Goal: Find contact information: Find contact information

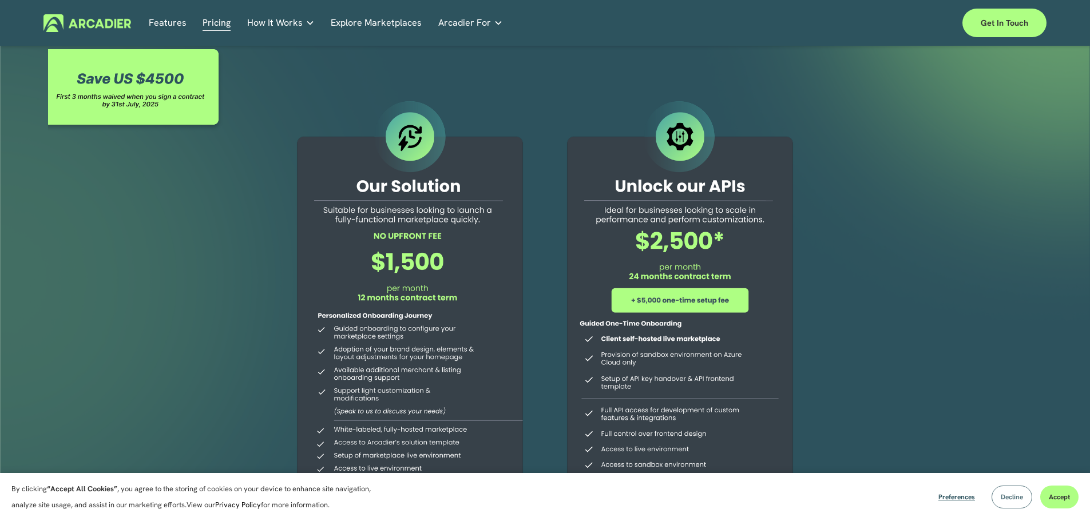
click at [1016, 490] on button "Decline" at bounding box center [1012, 497] width 41 height 23
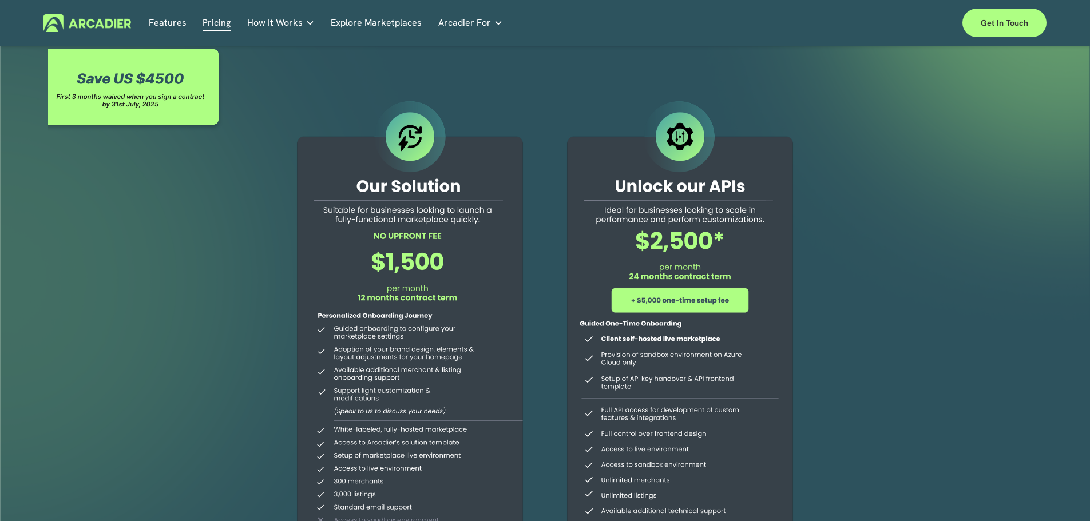
click at [160, 27] on link "Features" at bounding box center [168, 23] width 38 height 18
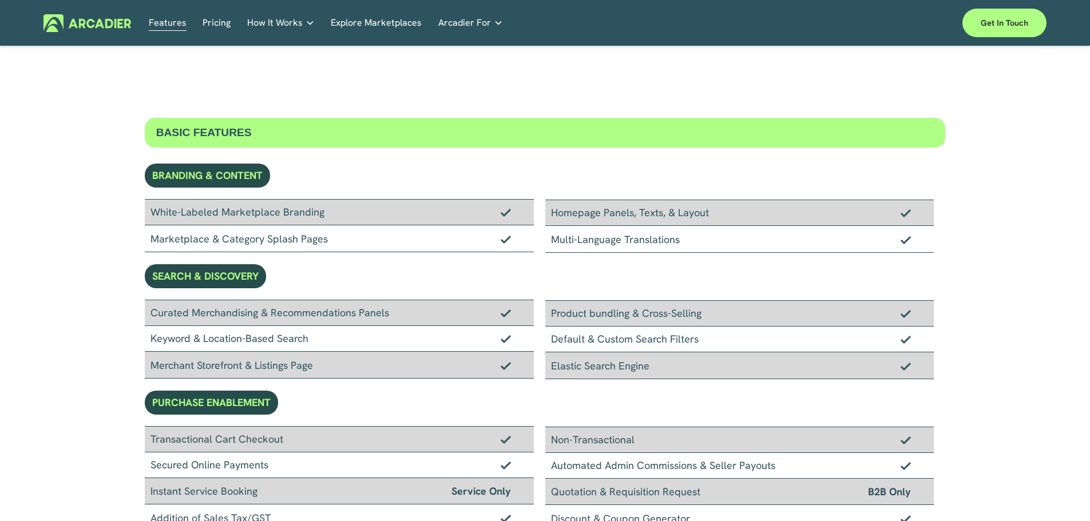
click at [210, 17] on link "Pricing" at bounding box center [217, 23] width 28 height 18
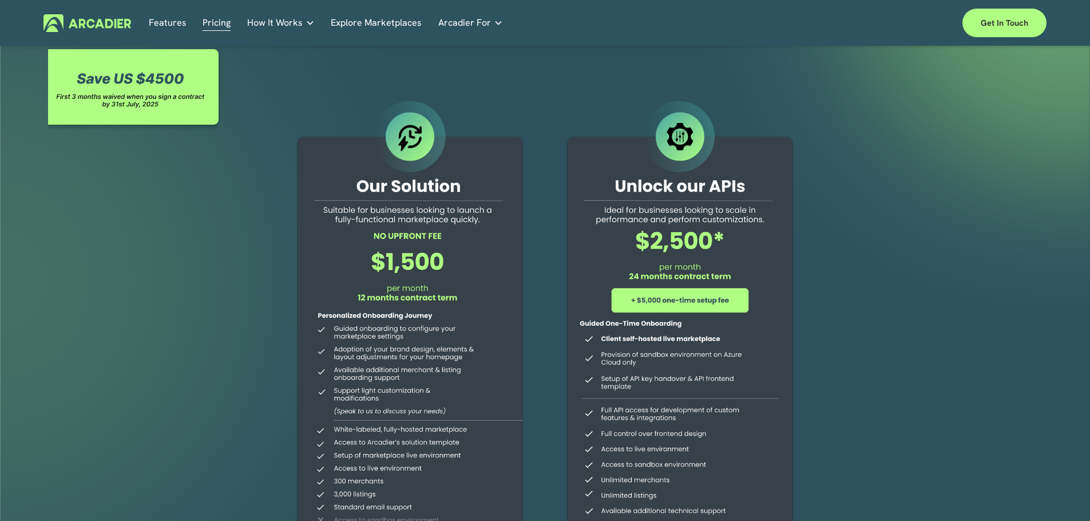
drag, startPoint x: 76, startPoint y: 13, endPoint x: 71, endPoint y: 18, distance: 7.3
click at [75, 13] on div "Features Pricing How It Works Partners" at bounding box center [544, 23] width 1003 height 29
click at [65, 25] on img at bounding box center [87, 23] width 88 height 18
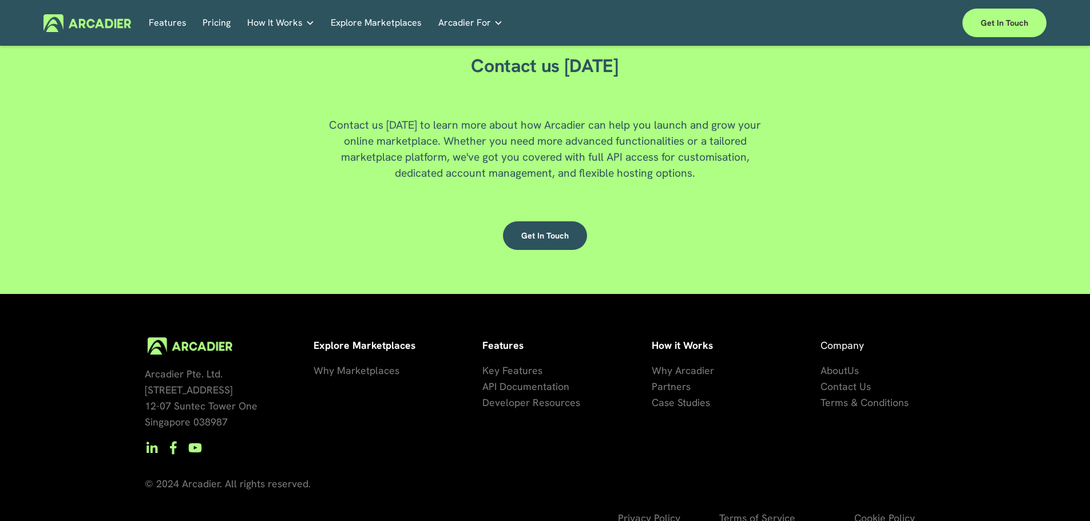
scroll to position [3090, 0]
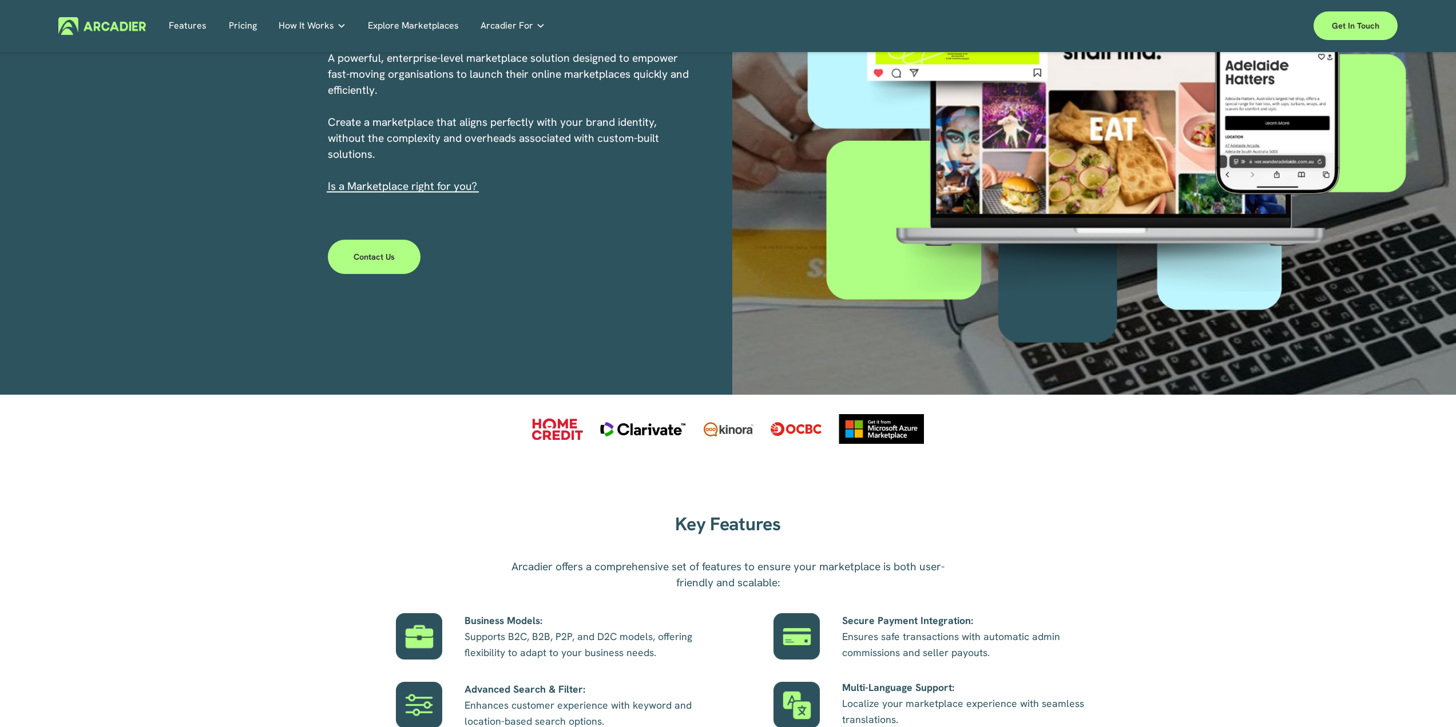
scroll to position [229, 0]
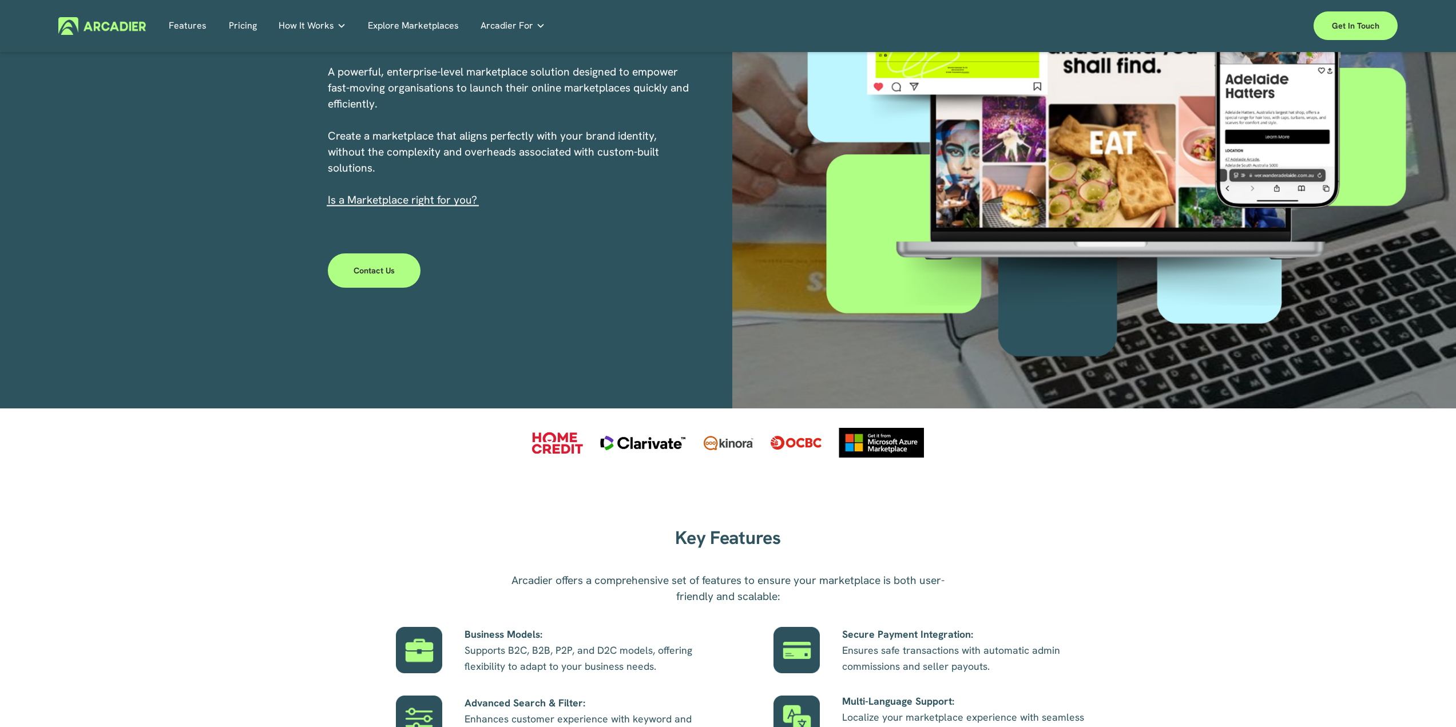
click at [387, 270] on link "Contact Us" at bounding box center [374, 270] width 93 height 34
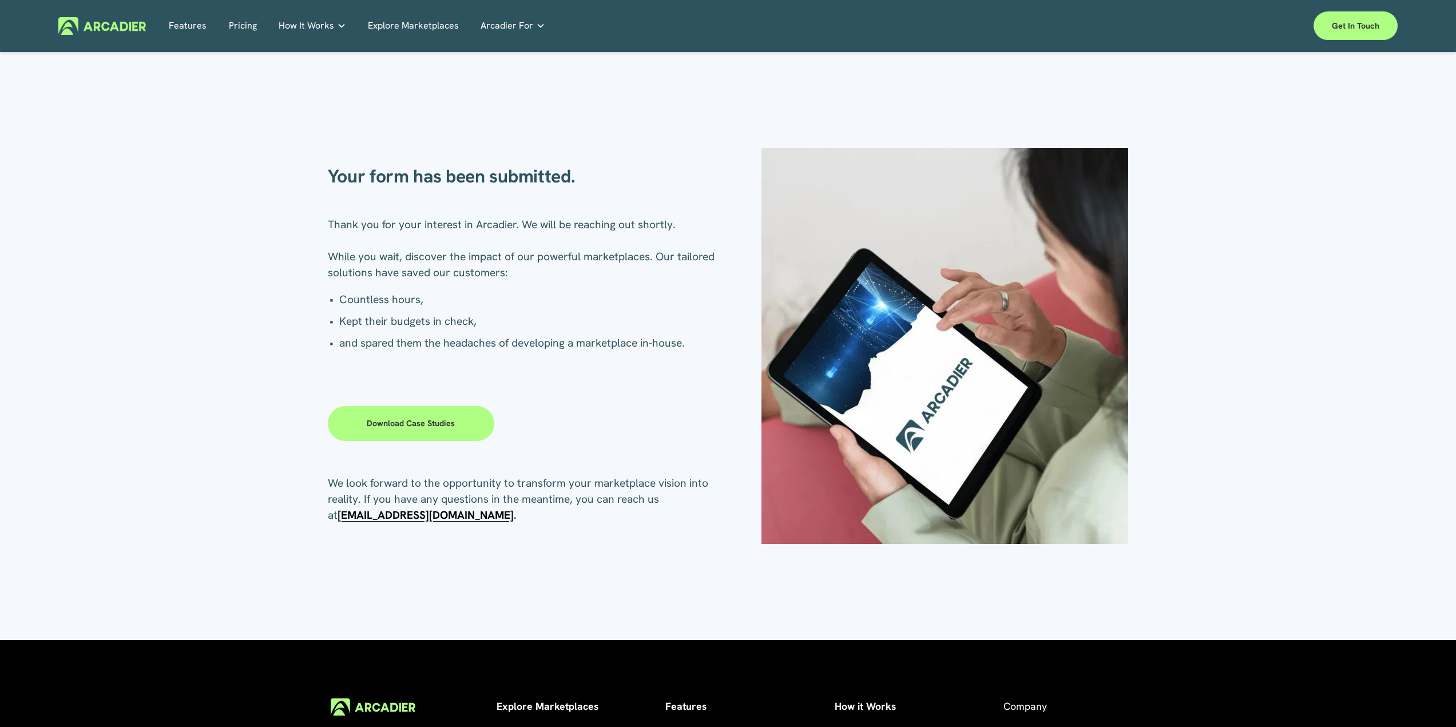
click at [422, 426] on link "Download case studies" at bounding box center [411, 423] width 167 height 34
